Goal: Communication & Community: Answer question/provide support

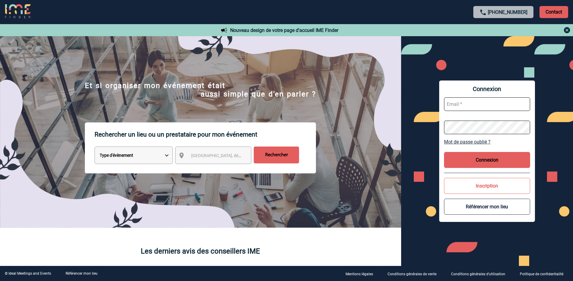
type input "morgane.doulle@rte-france.com"
click at [475, 164] on button "Connexion" at bounding box center [487, 160] width 86 height 16
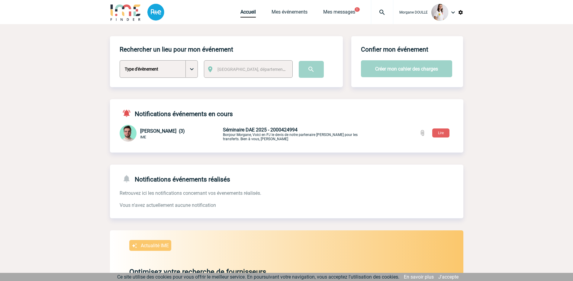
click at [248, 132] on span "Séminaire DAE 2025 - 2000424994" at bounding box center [260, 130] width 75 height 6
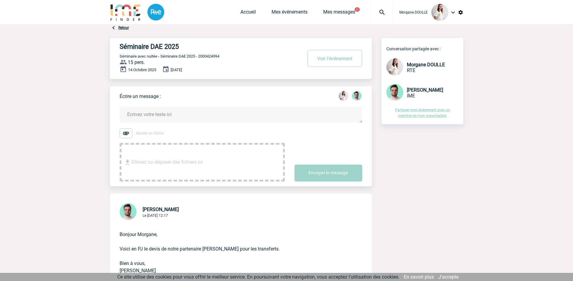
click at [160, 119] on textarea at bounding box center [241, 115] width 242 height 16
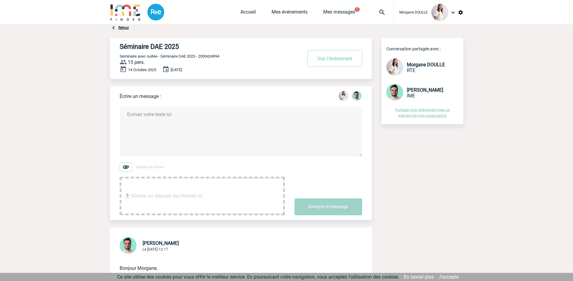
type textarea "b"
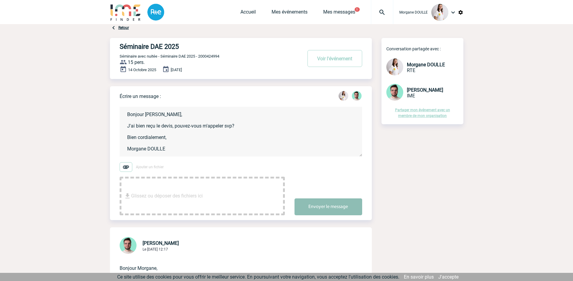
type textarea "Bonjour [PERSON_NAME], J'ai bien reçu le devis, pouvez-vous m'appeler svp? Bien…"
click at [330, 207] on button "Envoyer le message" at bounding box center [328, 207] width 68 height 17
